Goal: Check status: Check status

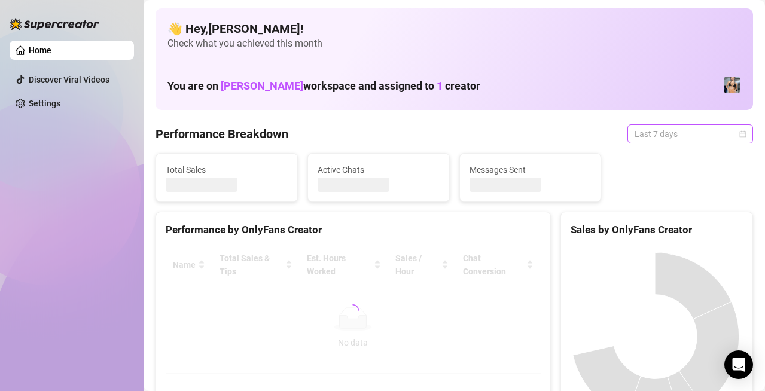
click at [641, 132] on span "Last 7 days" at bounding box center [690, 134] width 111 height 18
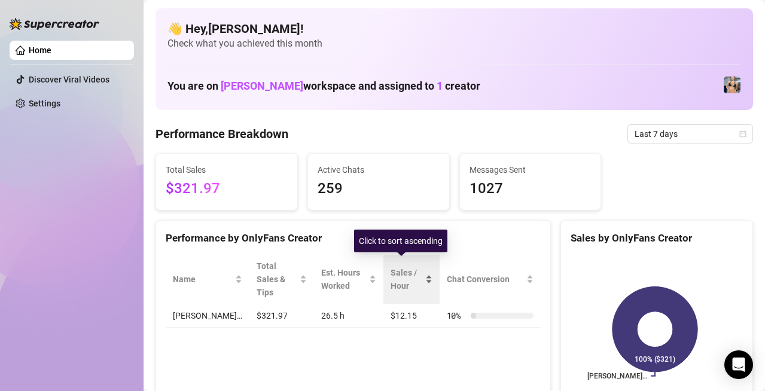
click at [396, 287] on div "Sales / Hour" at bounding box center [411, 279] width 41 height 26
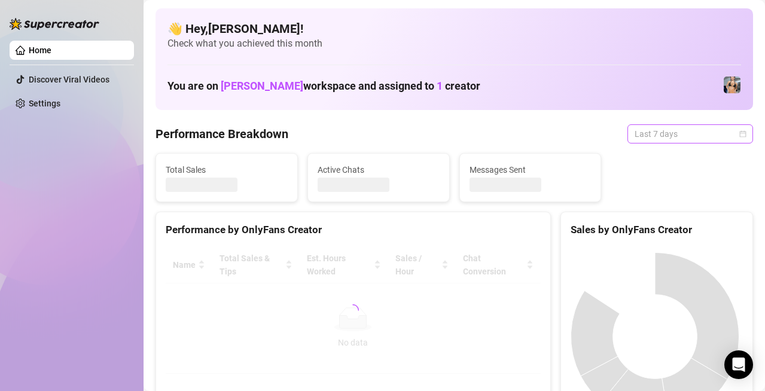
click at [674, 130] on span "Last 7 days" at bounding box center [690, 134] width 111 height 18
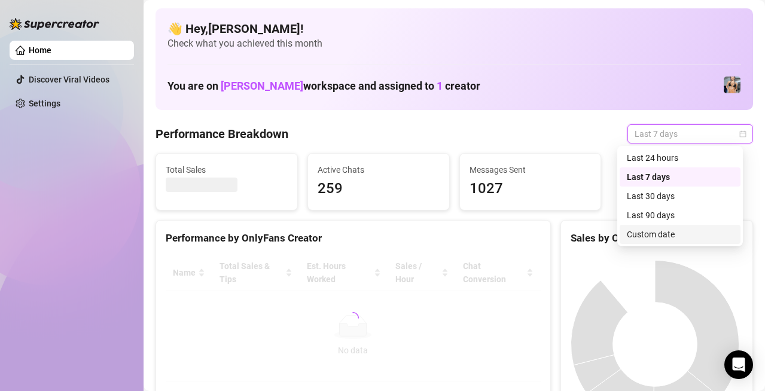
click at [644, 237] on div "Custom date" at bounding box center [680, 234] width 106 height 13
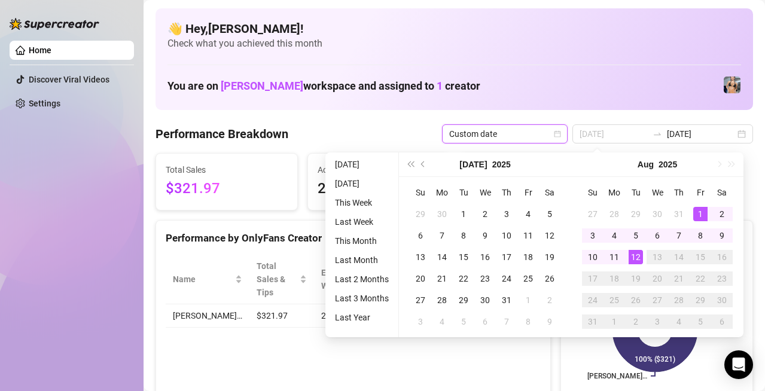
type input "2025-08-01"
click at [691, 209] on td "1" at bounding box center [701, 214] width 22 height 22
click at [635, 254] on div "12" at bounding box center [636, 257] width 14 height 14
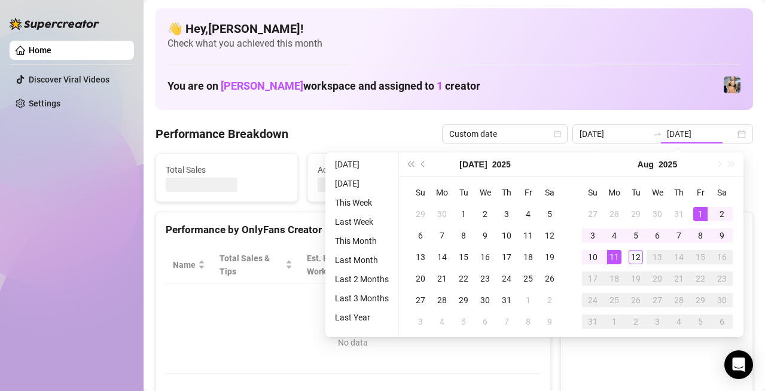
type input "2025-08-11"
type input "2025-08-05"
type input "2025-08-12"
